Goal: Task Accomplishment & Management: Manage account settings

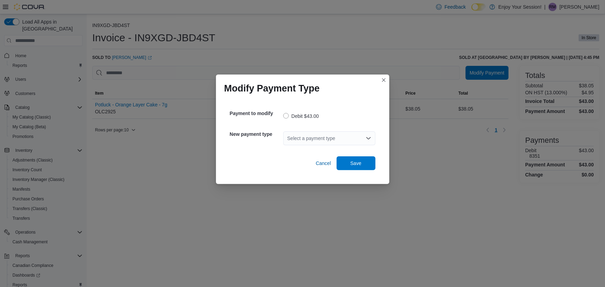
click at [351, 143] on div "Select a payment type" at bounding box center [329, 138] width 92 height 14
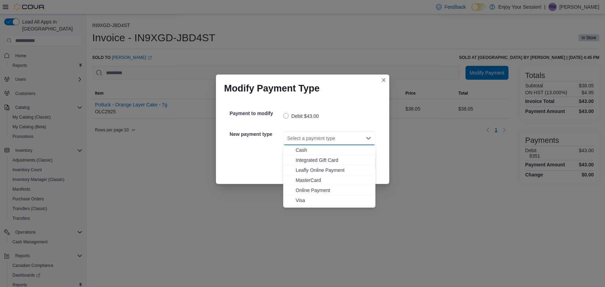
click at [310, 198] on span "Visa" at bounding box center [334, 200] width 76 height 7
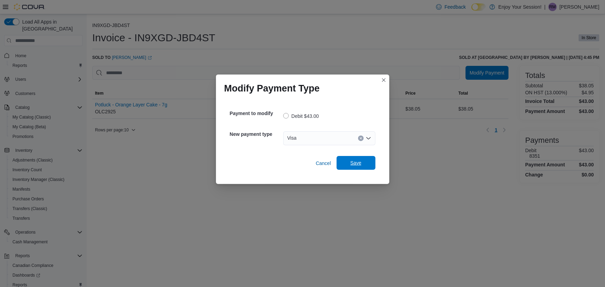
click at [354, 166] on span "Save" at bounding box center [355, 162] width 11 height 7
click at [321, 134] on div "Select a payment type" at bounding box center [329, 138] width 92 height 14
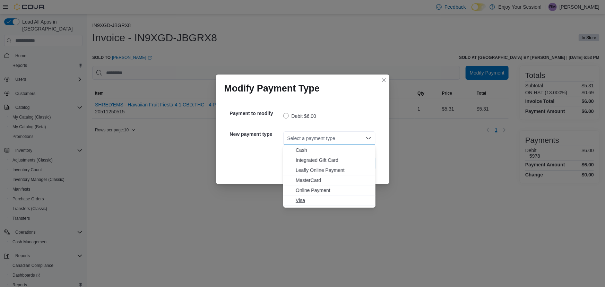
click at [306, 199] on span "Visa" at bounding box center [334, 200] width 76 height 7
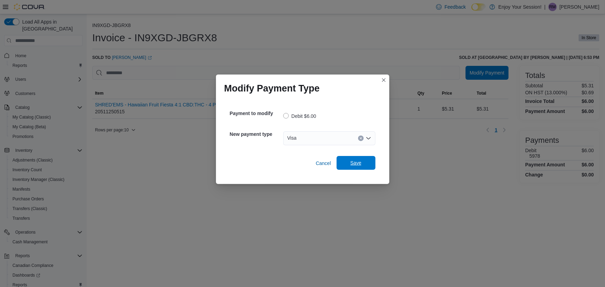
click at [346, 165] on span "Save" at bounding box center [356, 163] width 31 height 14
click at [335, 145] on div "Select a payment type" at bounding box center [329, 138] width 92 height 14
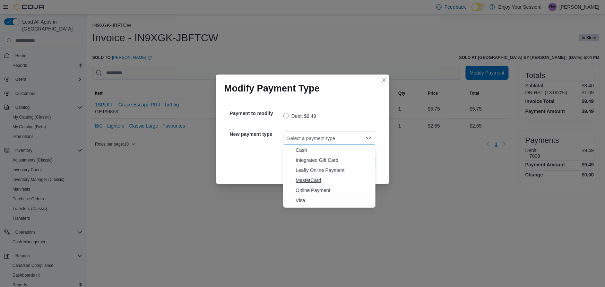
click at [315, 180] on span "MasterCard" at bounding box center [334, 180] width 76 height 7
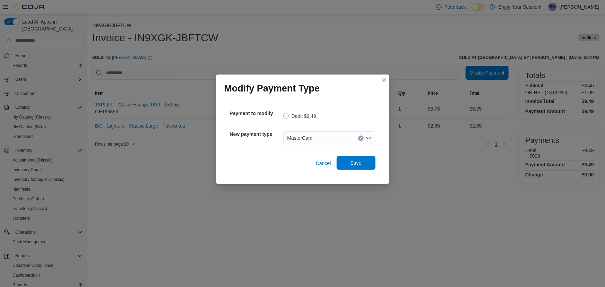
click at [355, 162] on span "Save" at bounding box center [355, 162] width 11 height 7
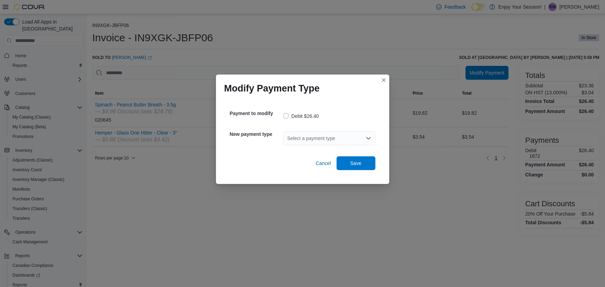
click at [333, 144] on div "Select a payment type" at bounding box center [329, 138] width 92 height 14
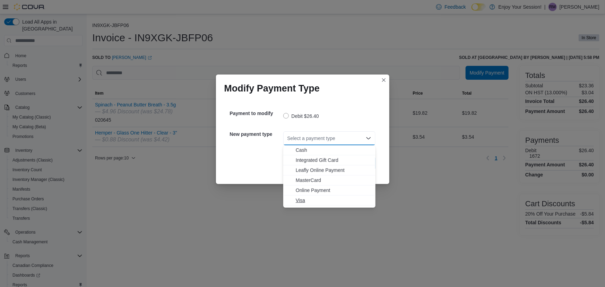
click at [316, 201] on span "Visa" at bounding box center [334, 200] width 76 height 7
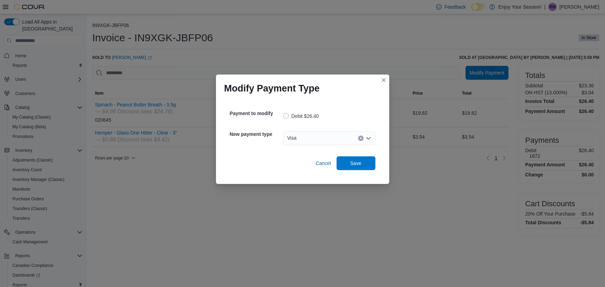
click at [348, 171] on div "Payment to modify Debit $26.40 New payment type Visa Cancel Save" at bounding box center [302, 137] width 157 height 76
click at [348, 163] on span "Save" at bounding box center [356, 163] width 31 height 14
